Goal: Find contact information: Find contact information

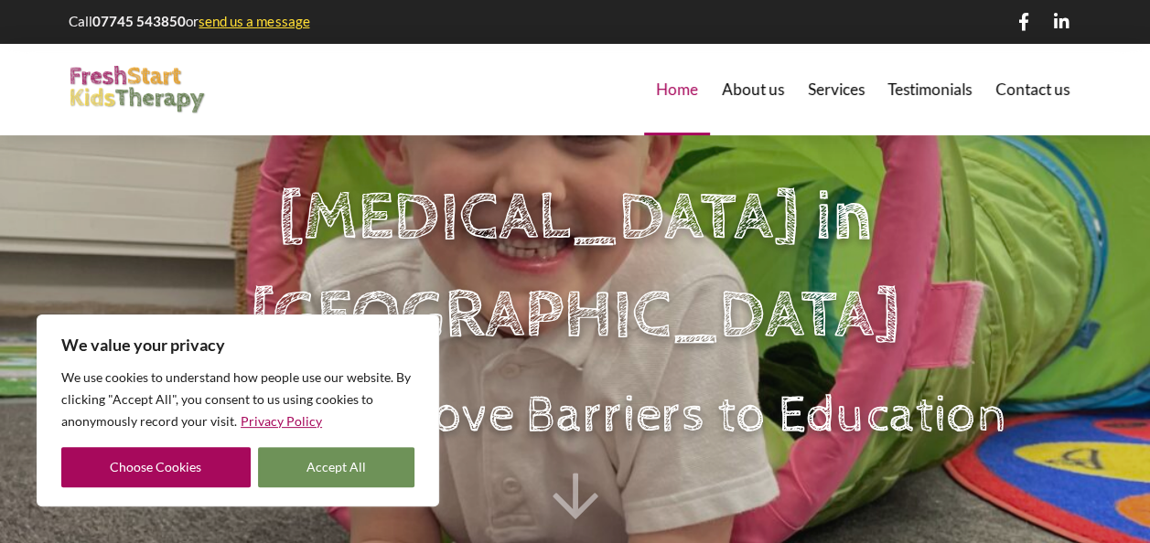
click at [296, 457] on button "Accept All" at bounding box center [336, 467] width 157 height 40
checkbox input "true"
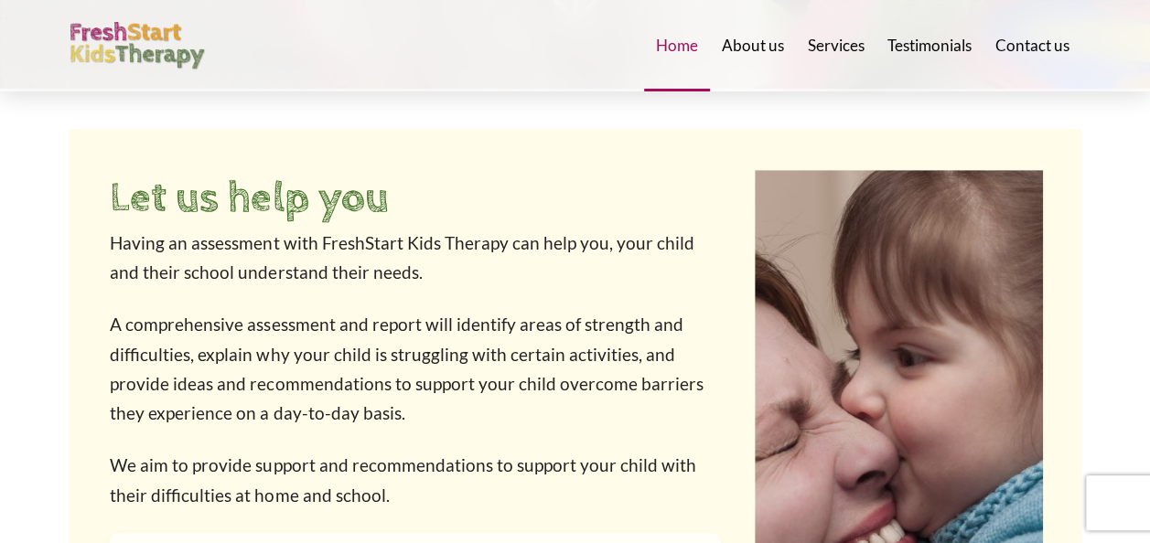
scroll to position [586, 0]
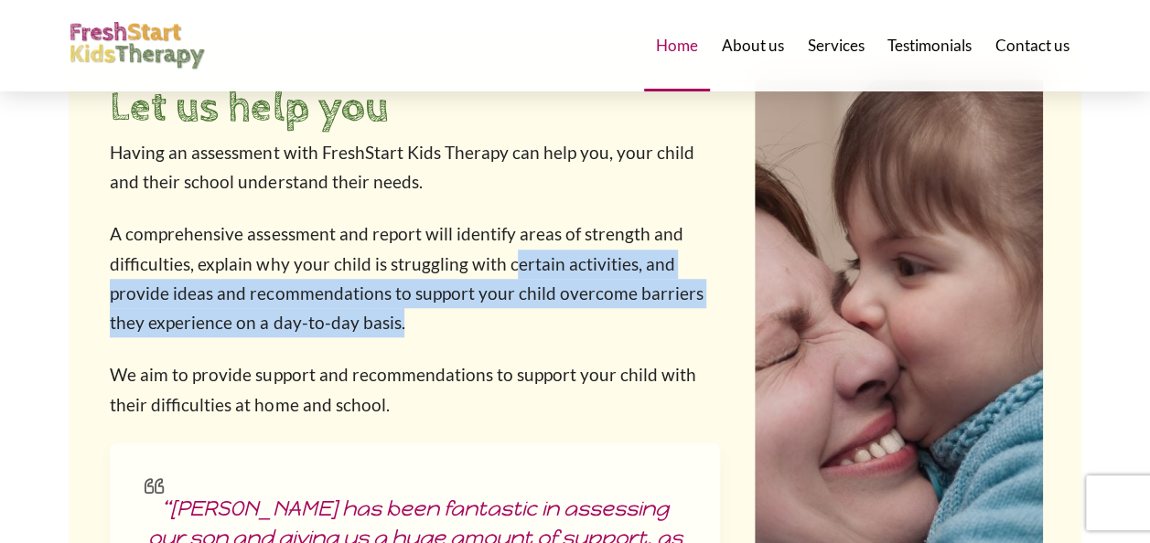
drag, startPoint x: 509, startPoint y: 252, endPoint x: 523, endPoint y: 331, distance: 80.9
click at [523, 331] on p "A comprehensive assessment and report will identify areas of strength and diffi…" at bounding box center [415, 279] width 610 height 118
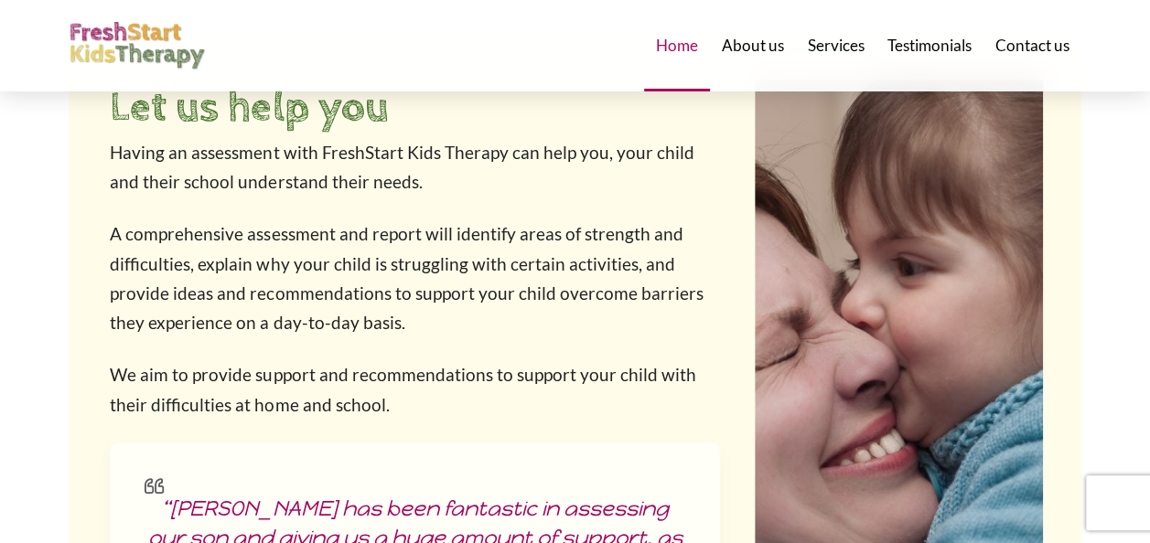
drag, startPoint x: 523, startPoint y: 331, endPoint x: 404, endPoint y: 395, distance: 135.1
click at [404, 395] on p "We aim to provide support and recommendations to support your child with their …" at bounding box center [415, 389] width 610 height 59
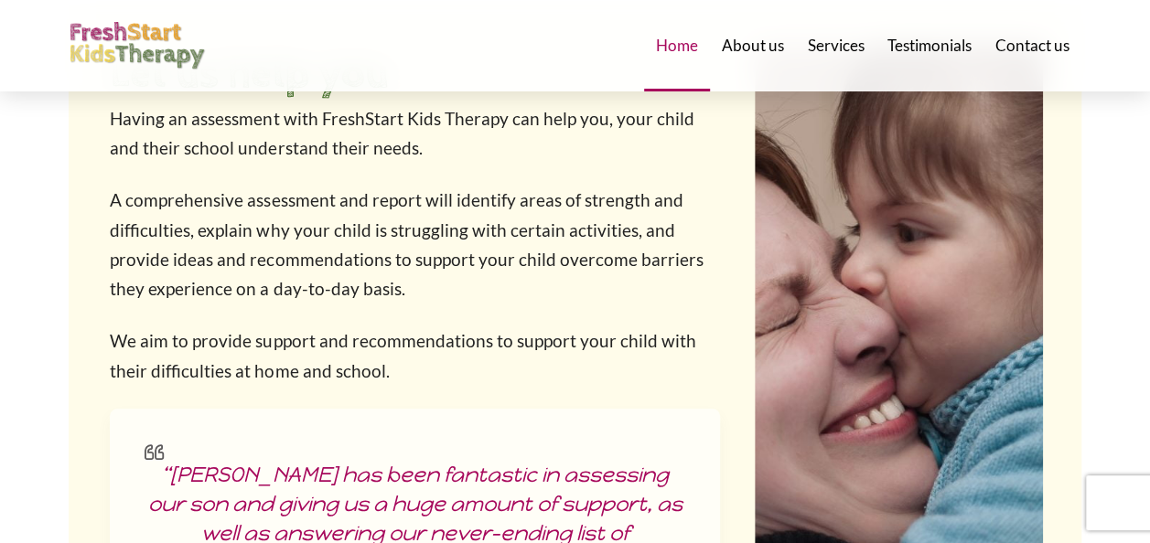
scroll to position [622, 0]
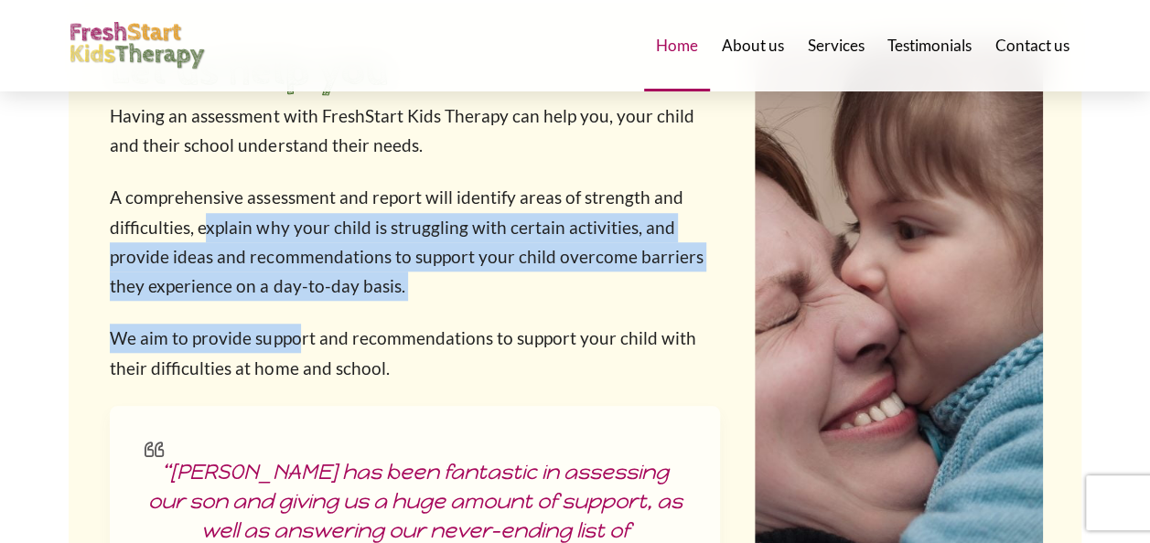
drag, startPoint x: 209, startPoint y: 220, endPoint x: 296, endPoint y: 307, distance: 123.6
click at [296, 307] on div "Having an assessment with FreshStart Kids Therapy can help you, your child and …" at bounding box center [415, 243] width 610 height 282
click at [258, 335] on p "We aim to provide support and recommendations to support your child with their …" at bounding box center [415, 353] width 610 height 59
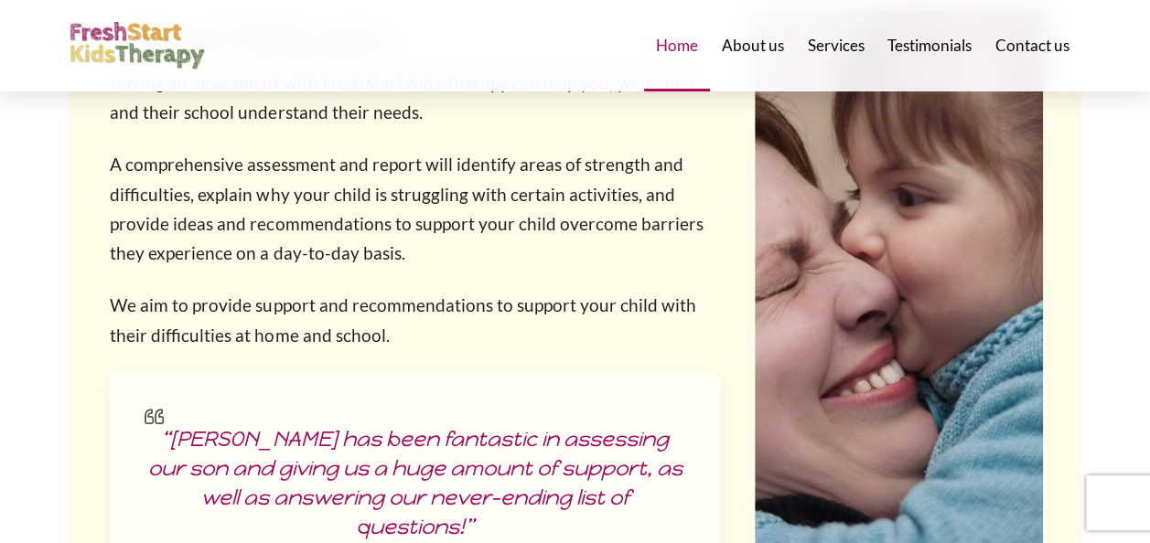
scroll to position [659, 0]
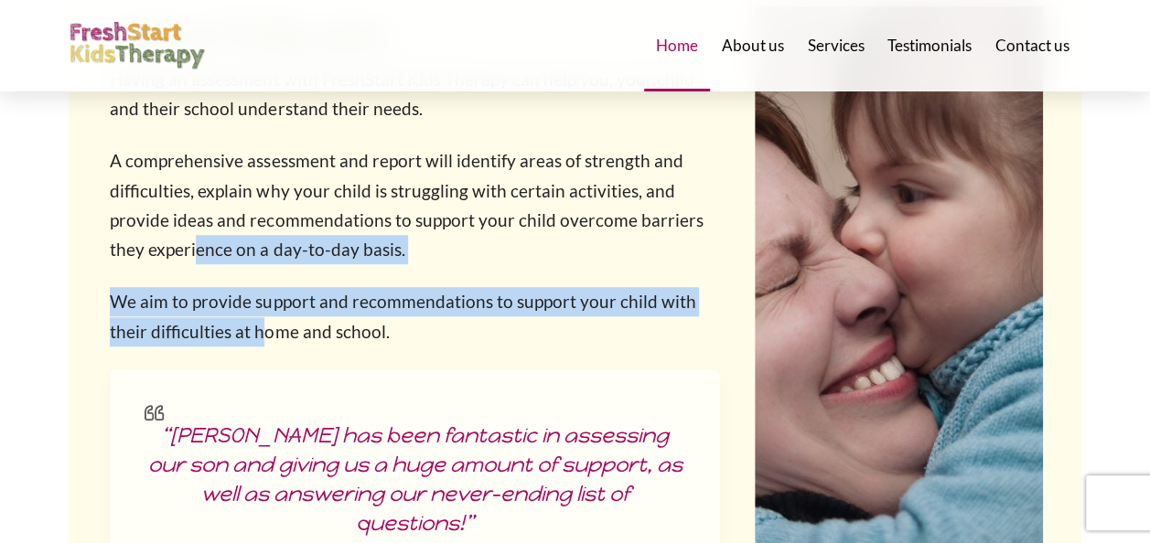
drag, startPoint x: 258, startPoint y: 335, endPoint x: 194, endPoint y: 257, distance: 100.7
click at [194, 257] on div "Having an assessment with FreshStart Kids Therapy can help you, your child and …" at bounding box center [415, 206] width 610 height 282
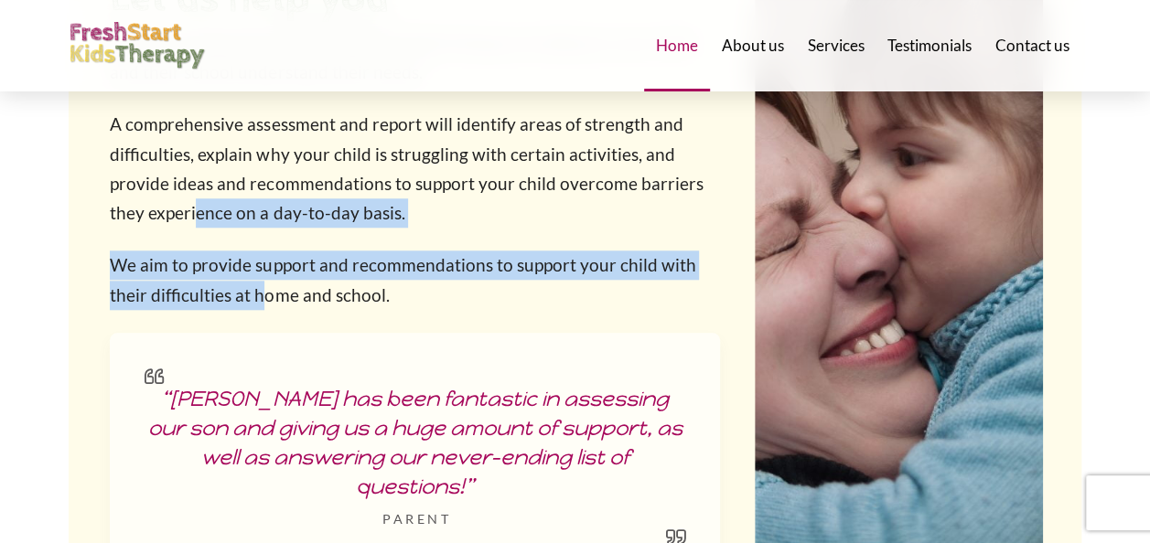
drag, startPoint x: 194, startPoint y: 257, endPoint x: 126, endPoint y: 285, distance: 73.1
click at [126, 285] on div "Having an assessment with FreshStart Kids Therapy can help you, your child and …" at bounding box center [415, 169] width 610 height 282
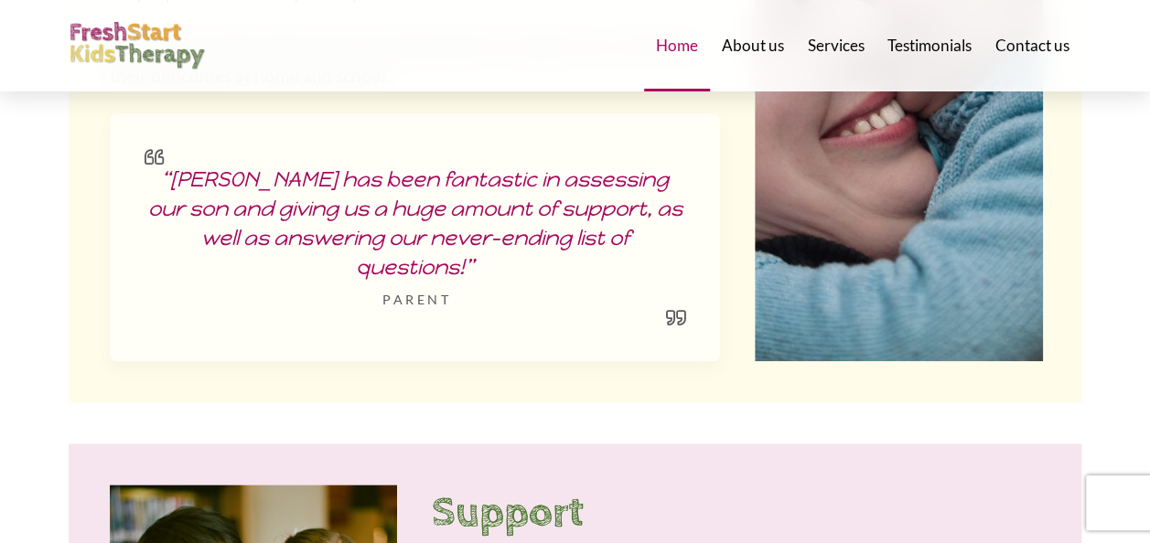
click at [126, 285] on blockquote "“Kerry has been fantastic in assessing our son and giving us a huge amount of s…" at bounding box center [415, 237] width 610 height 248
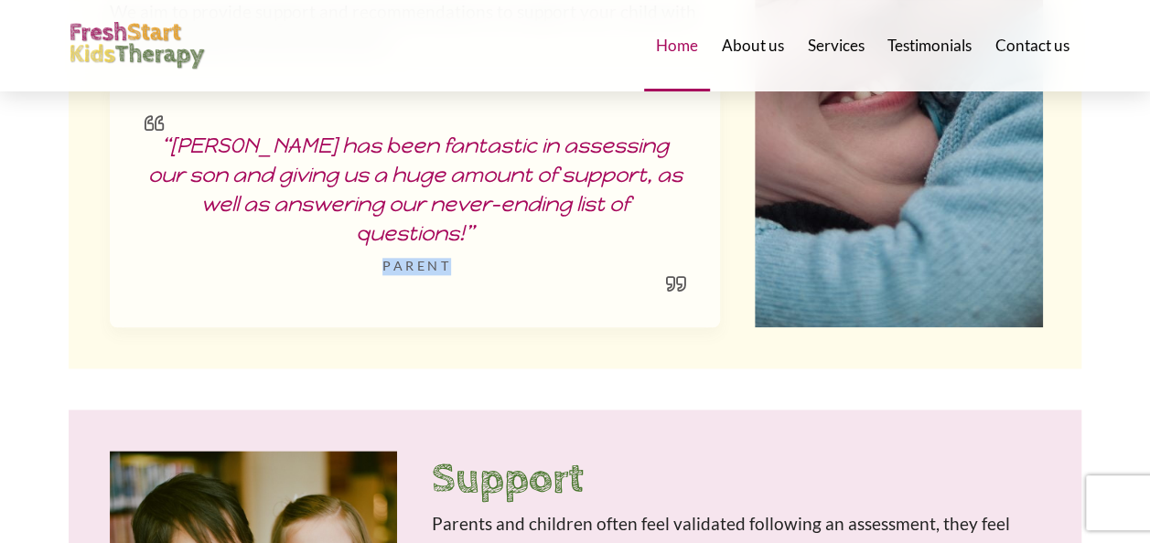
scroll to position [951, 0]
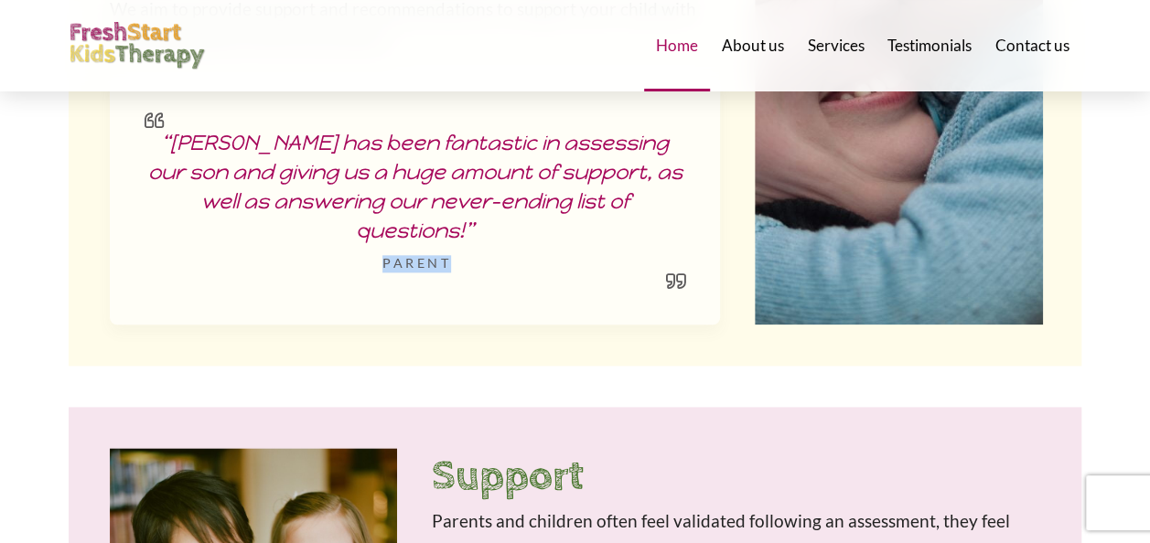
click at [126, 285] on blockquote "“Kerry has been fantastic in assessing our son and giving us a huge amount of s…" at bounding box center [415, 201] width 610 height 248
drag, startPoint x: 126, startPoint y: 285, endPoint x: 116, endPoint y: 301, distance: 19.3
click at [116, 301] on div "Let us help you Having an assessment with FreshStart Kids Therapy can help you,…" at bounding box center [575, 18] width 967 height 629
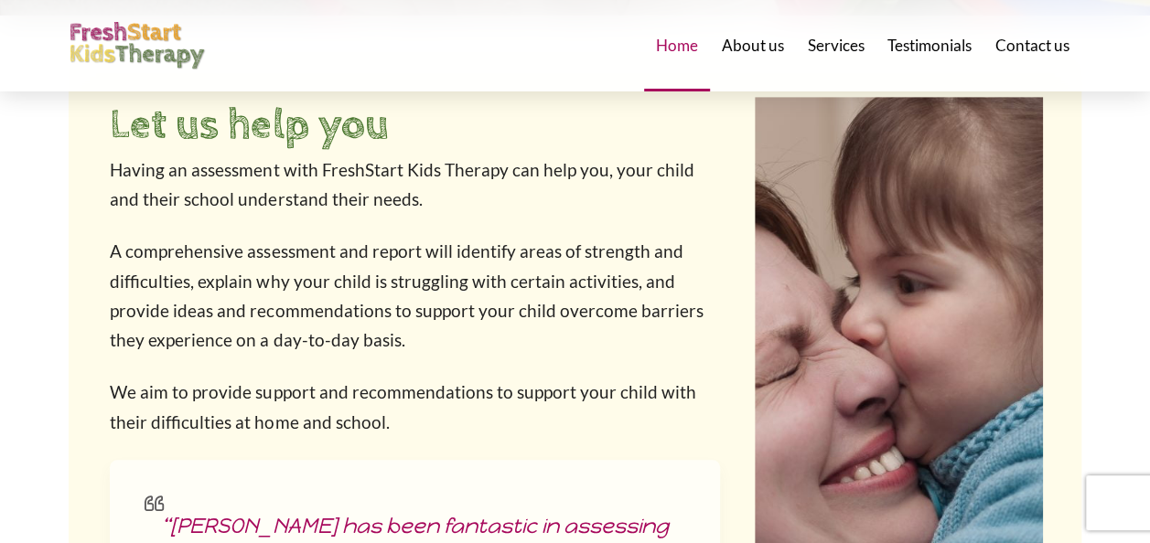
scroll to position [560, 0]
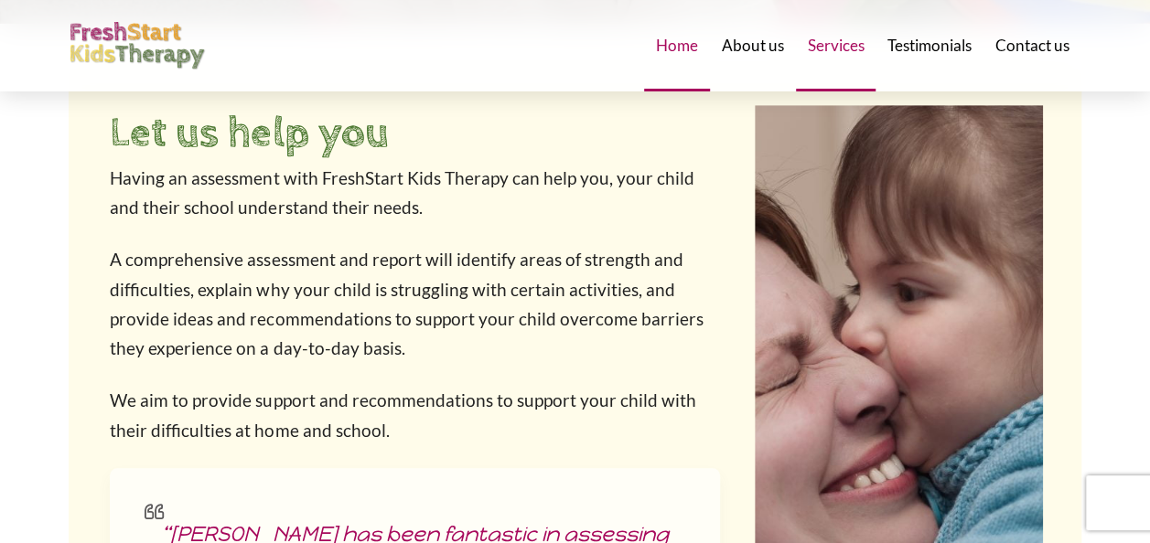
click at [825, 40] on span "Services" at bounding box center [836, 46] width 57 height 16
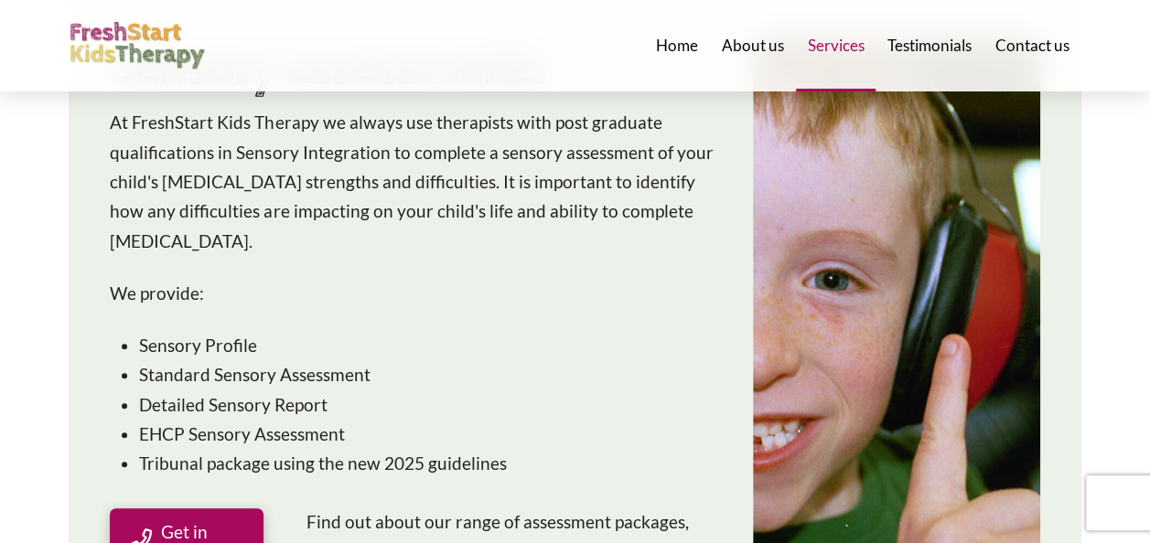
scroll to position [302, 0]
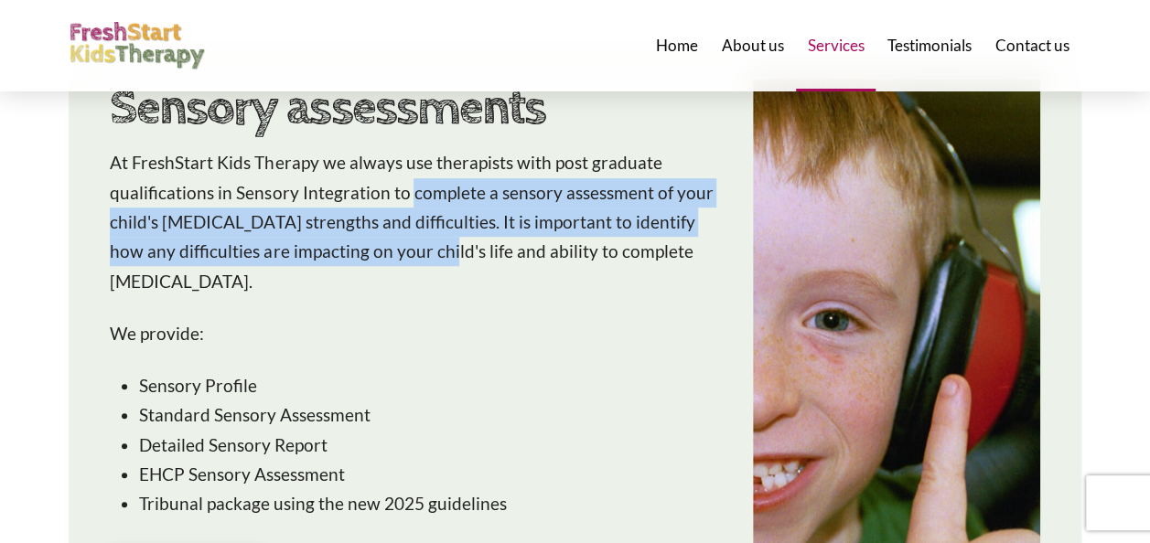
drag, startPoint x: 407, startPoint y: 196, endPoint x: 425, endPoint y: 247, distance: 54.4
click at [425, 247] on p "At FreshStart Kids Therapy we always use therapists with post graduate qualific…" at bounding box center [414, 221] width 608 height 147
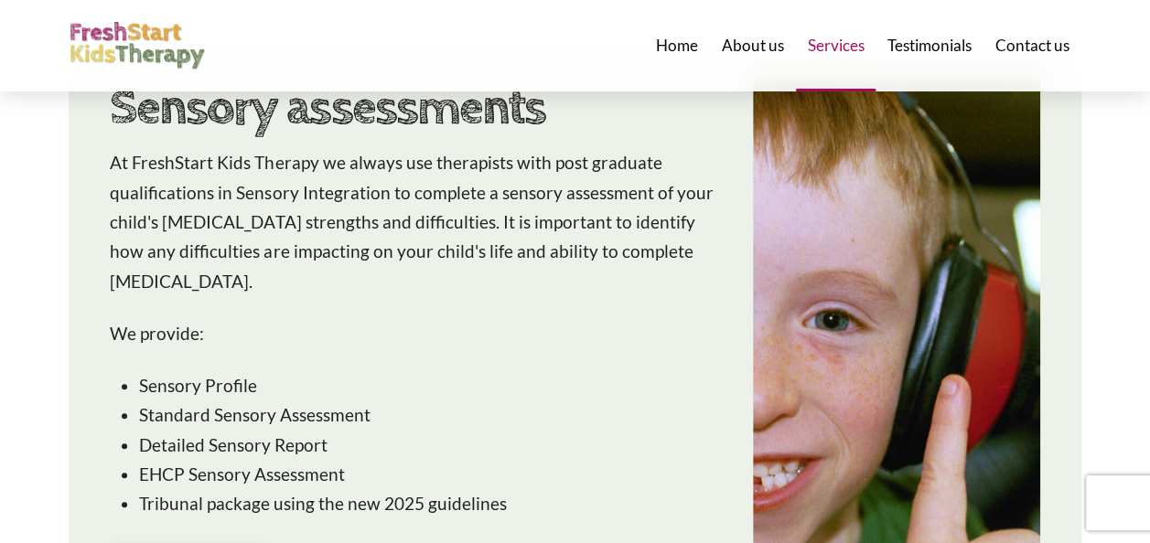
drag, startPoint x: 425, startPoint y: 247, endPoint x: 311, endPoint y: 301, distance: 126.5
click at [311, 301] on div "At FreshStart Kids Therapy we always use therapists with post graduate qualific…" at bounding box center [414, 333] width 608 height 371
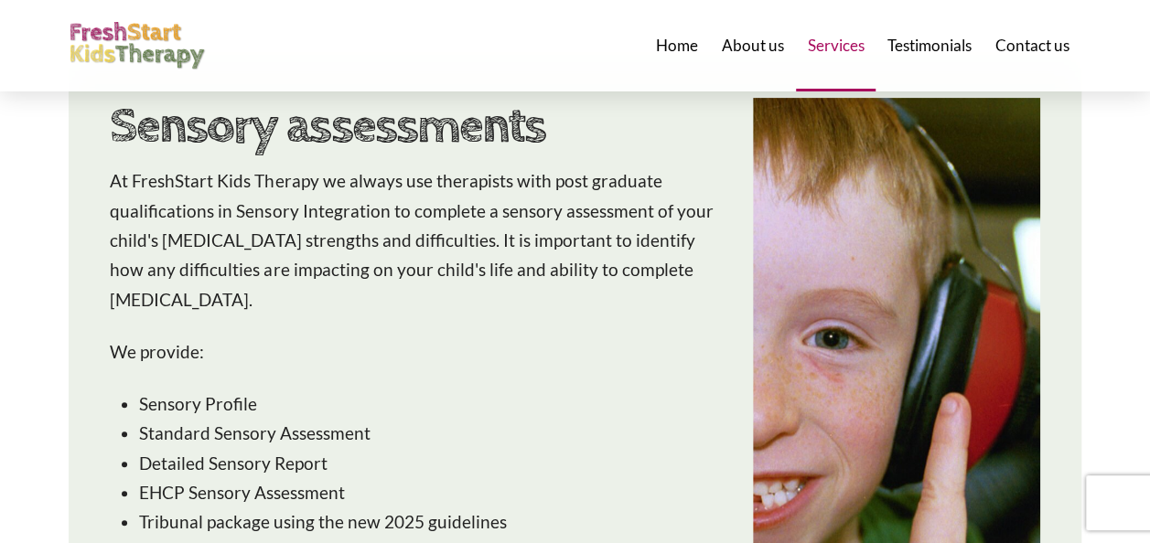
scroll to position [485, 0]
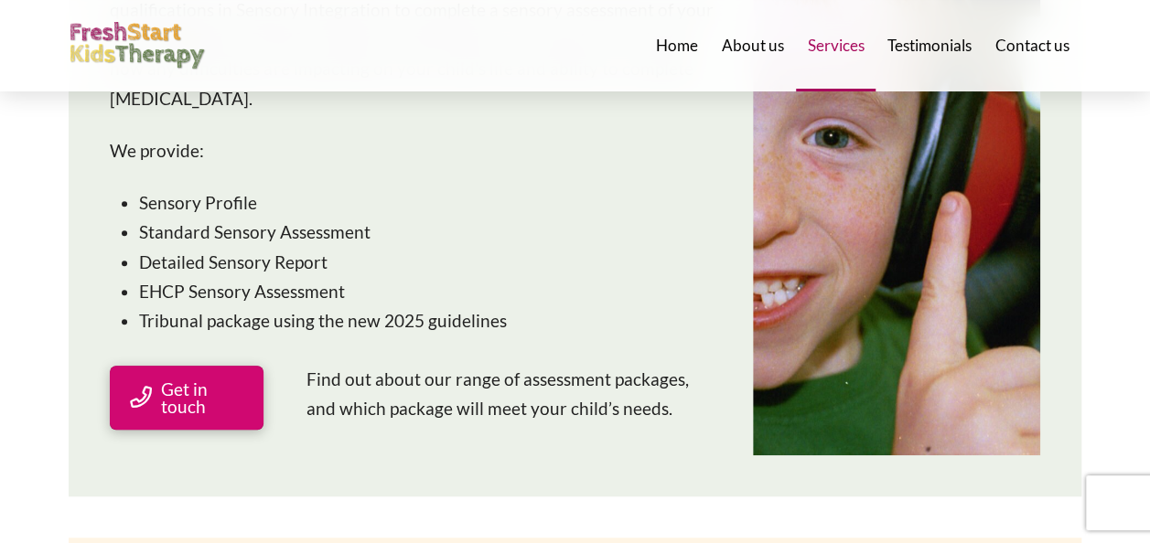
click at [168, 404] on span "Get in touch" at bounding box center [203, 398] width 84 height 35
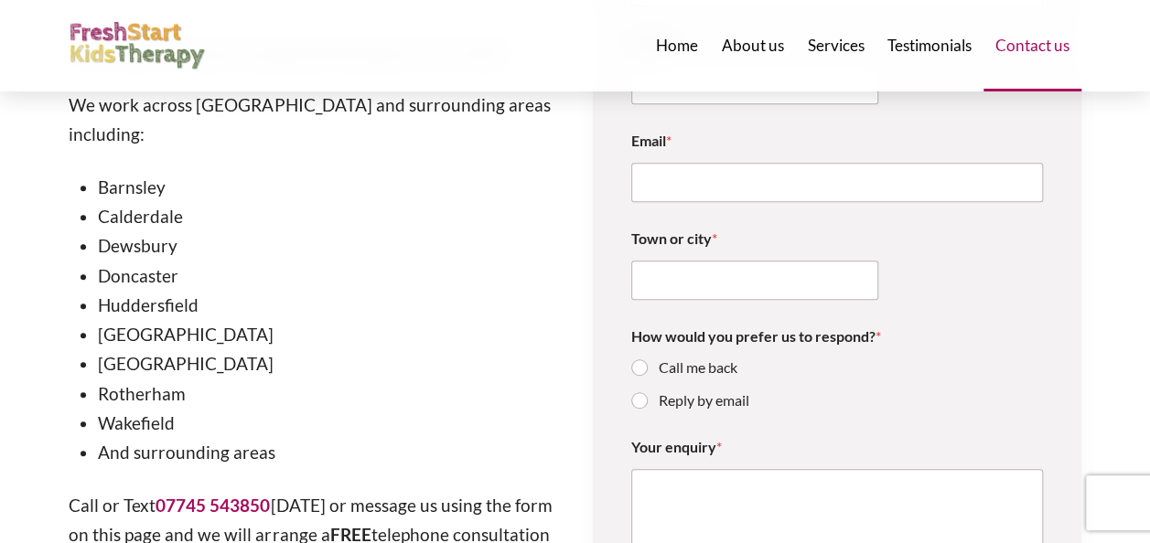
scroll to position [476, 0]
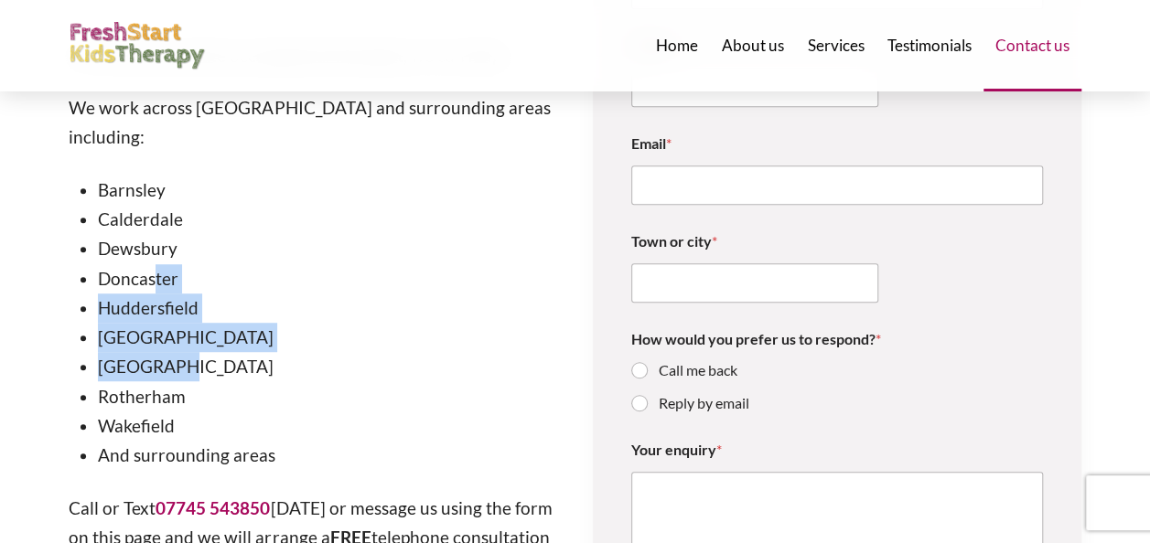
drag, startPoint x: 210, startPoint y: 331, endPoint x: 154, endPoint y: 261, distance: 89.9
click at [154, 261] on ul "Barnsley Calderdale Dewsbury [GEOGRAPHIC_DATA] [GEOGRAPHIC_DATA] [GEOGRAPHIC_DA…" at bounding box center [328, 324] width 460 height 296
click at [154, 264] on li "Doncaster" at bounding box center [328, 278] width 460 height 29
click at [114, 294] on li "Huddersfield" at bounding box center [328, 308] width 460 height 29
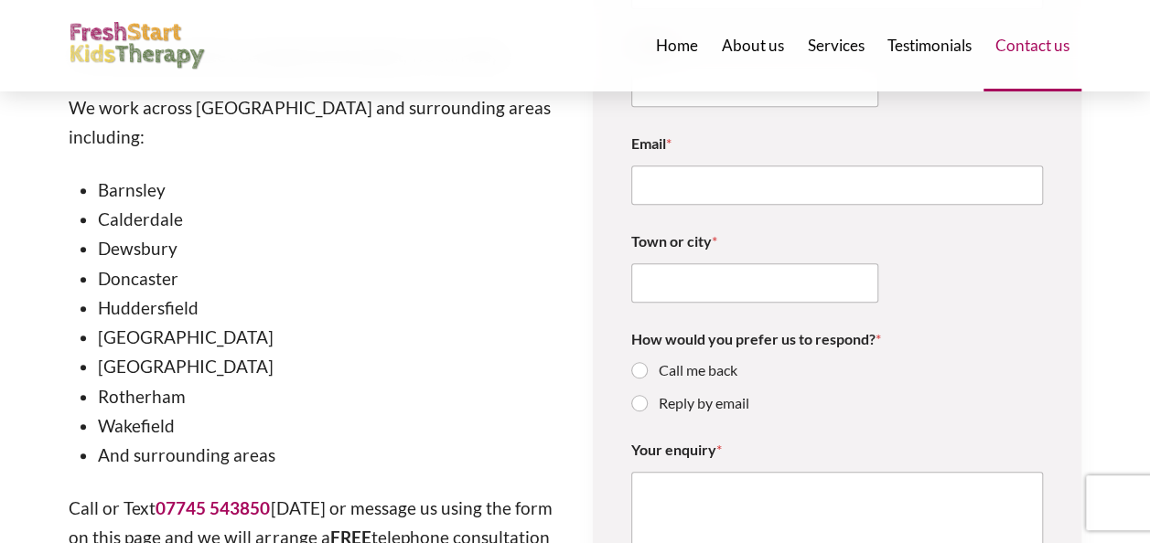
click at [296, 352] on li "Sheffield" at bounding box center [328, 366] width 460 height 29
click at [432, 323] on li "Leeds" at bounding box center [328, 337] width 460 height 29
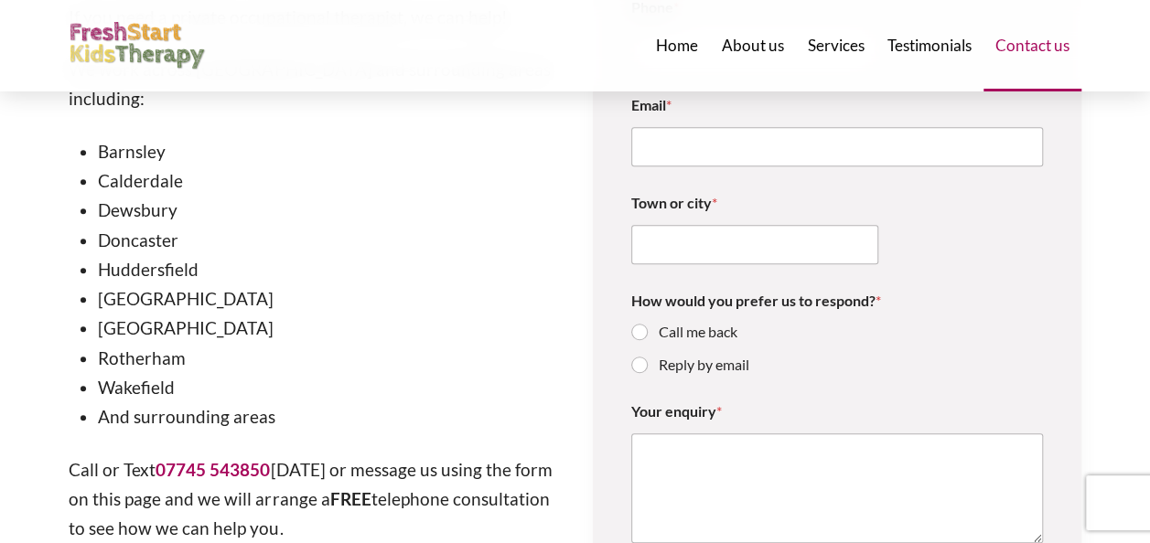
scroll to position [738, 0]
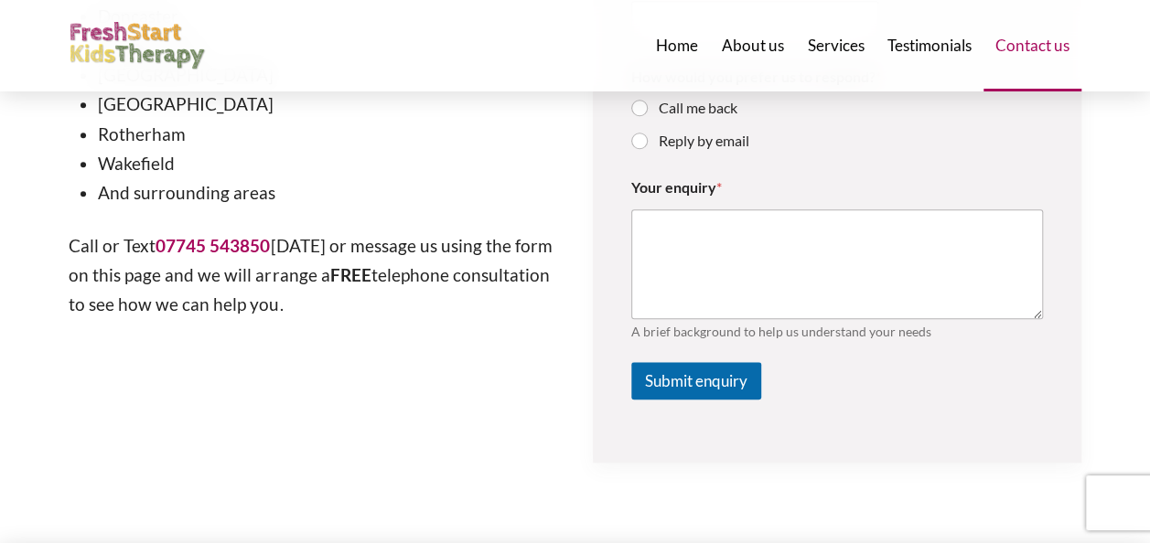
drag, startPoint x: 543, startPoint y: 455, endPoint x: 506, endPoint y: 369, distance: 93.8
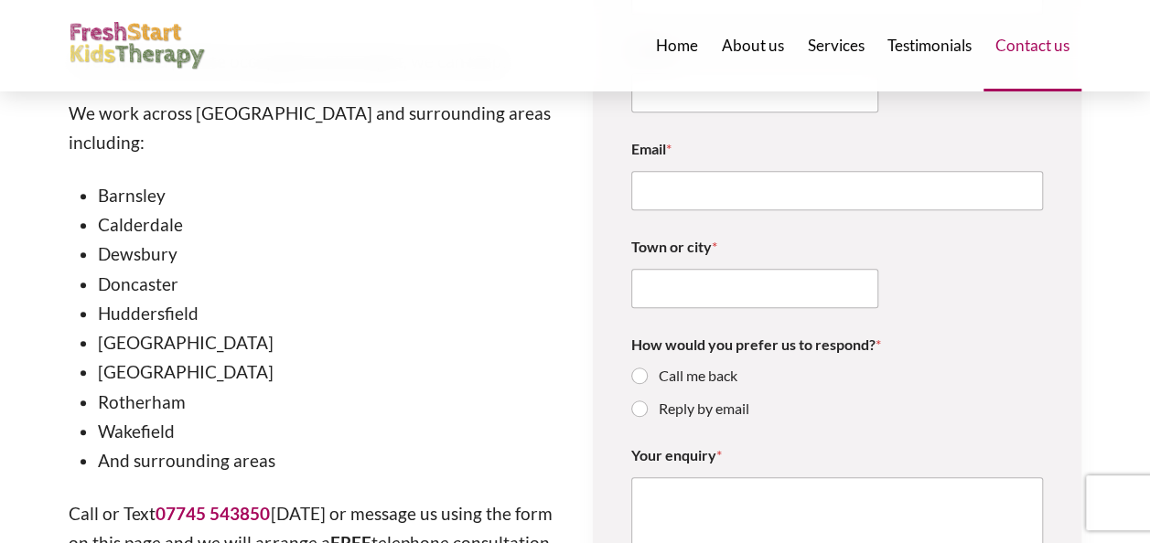
scroll to position [472, 0]
click at [461, 297] on li "Huddersfield" at bounding box center [328, 311] width 460 height 29
